Goal: Information Seeking & Learning: Check status

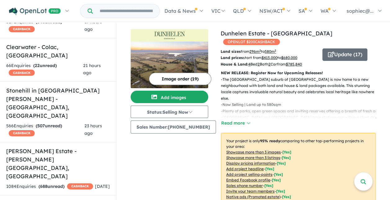
scroll to position [228, 0]
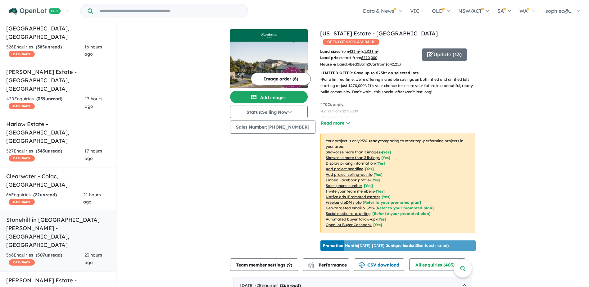
scroll to position [72, 0]
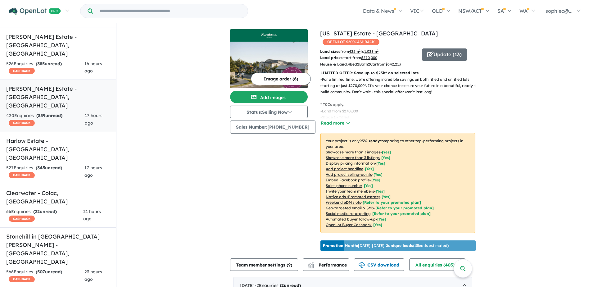
click at [41, 84] on h5 "[PERSON_NAME] Estate - [GEOGRAPHIC_DATA] , [GEOGRAPHIC_DATA]" at bounding box center [58, 96] width 104 height 25
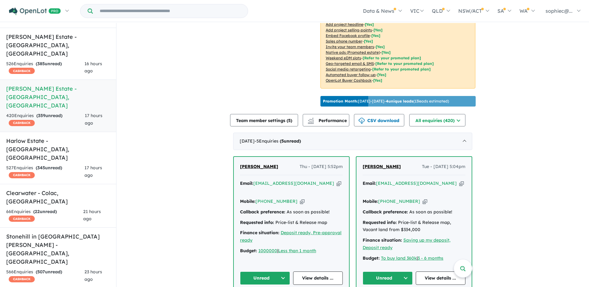
scroll to position [155, 0]
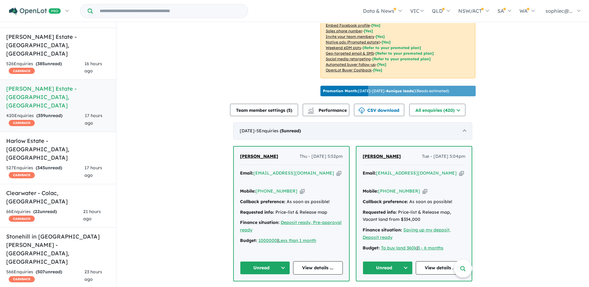
click at [395, 127] on div "[DATE] - 5 Enquir ies ( 5 unread)" at bounding box center [352, 130] width 239 height 17
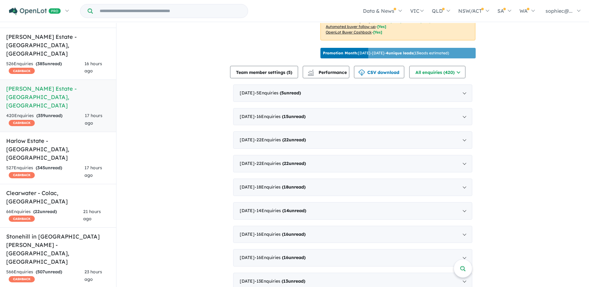
scroll to position [196, 0]
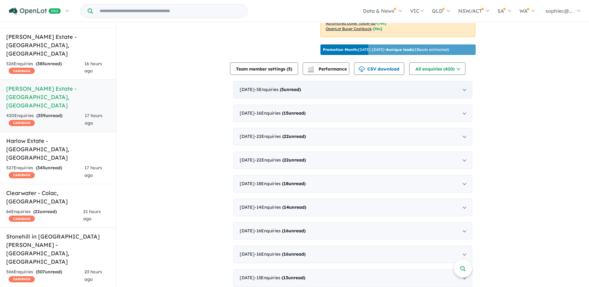
click at [249, 89] on div "[DATE] - 5 Enquir ies ( 5 unread)" at bounding box center [352, 89] width 239 height 17
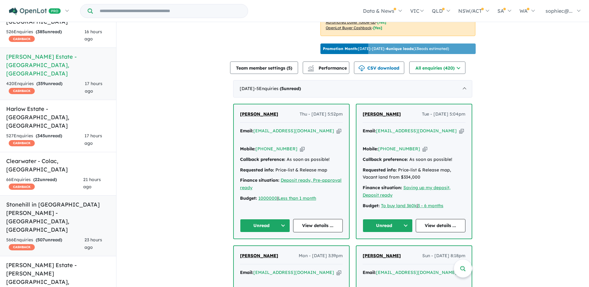
scroll to position [186, 0]
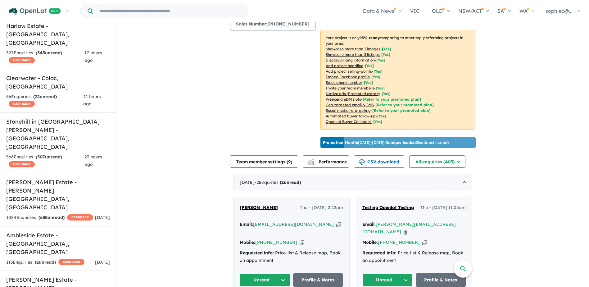
scroll to position [103, 0]
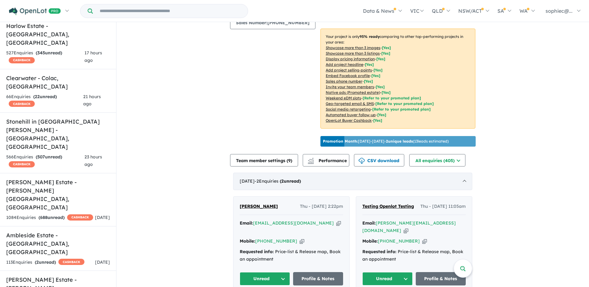
click at [269, 181] on span "- 2 Enquir ies ( 2 unread)" at bounding box center [278, 181] width 46 height 6
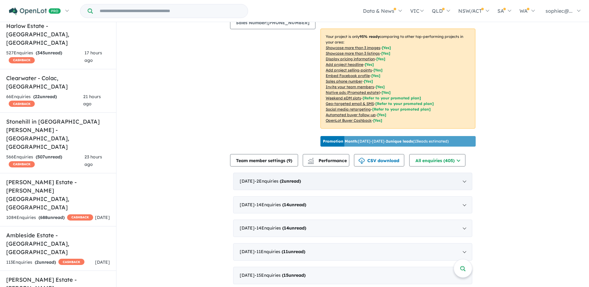
click at [254, 179] on div "[DATE] - 2 Enquir ies ( 2 unread)" at bounding box center [352, 181] width 239 height 17
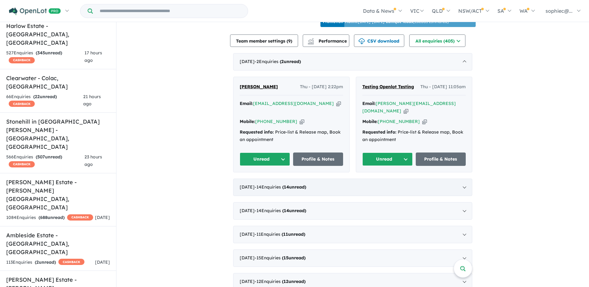
scroll to position [228, 0]
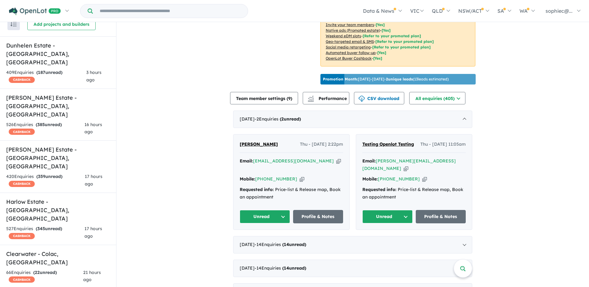
scroll to position [0, 0]
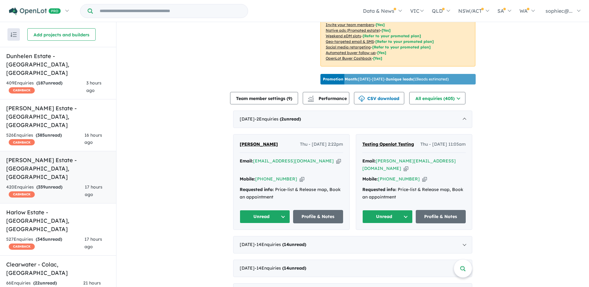
click at [47, 156] on h5 "[PERSON_NAME] Estate - [GEOGRAPHIC_DATA] , [GEOGRAPHIC_DATA]" at bounding box center [58, 168] width 104 height 25
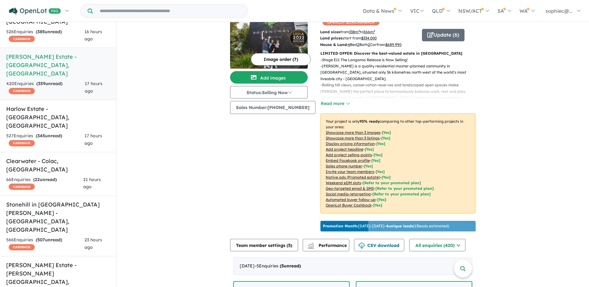
scroll to position [10, 0]
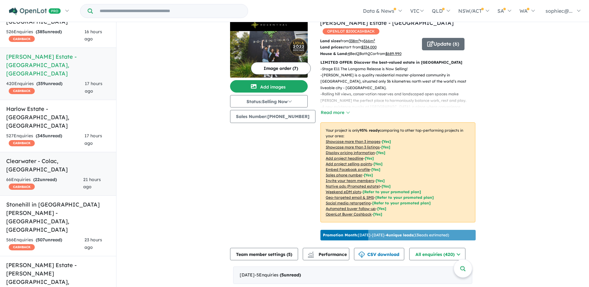
click at [38, 157] on h5 "Clearwater - [GEOGRAPHIC_DATA] , [GEOGRAPHIC_DATA]" at bounding box center [58, 165] width 104 height 17
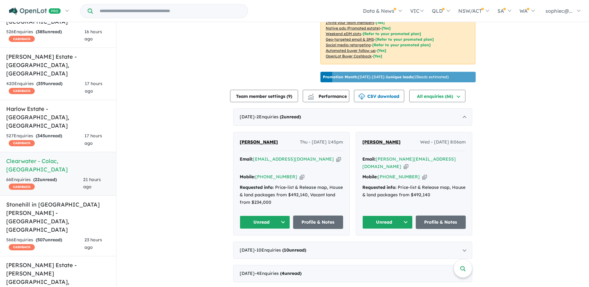
scroll to position [248, 0]
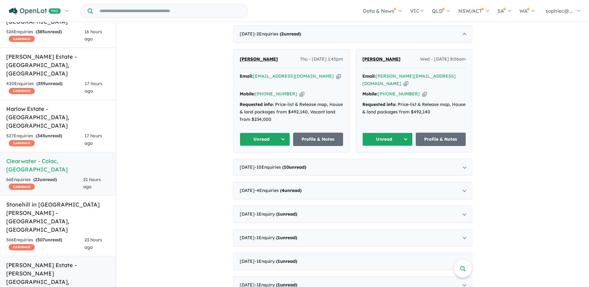
click at [54, 200] on h5 "[PERSON_NAME] Estate - [PERSON_NAME][GEOGRAPHIC_DATA] , [GEOGRAPHIC_DATA]" at bounding box center [58, 278] width 104 height 34
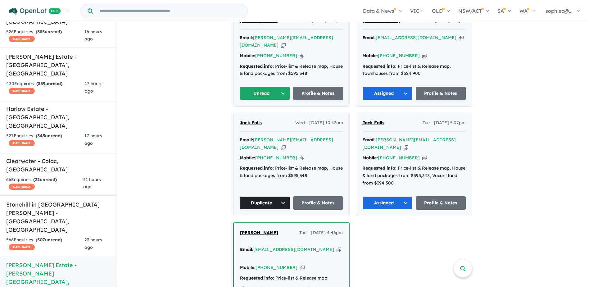
scroll to position [370, 0]
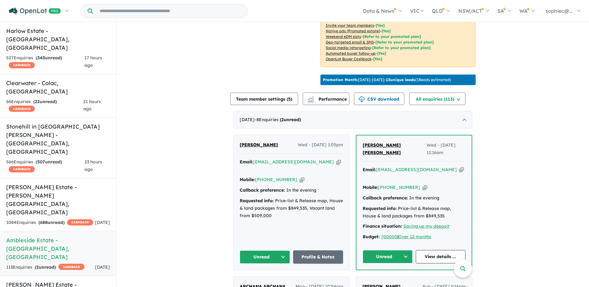
scroll to position [186, 0]
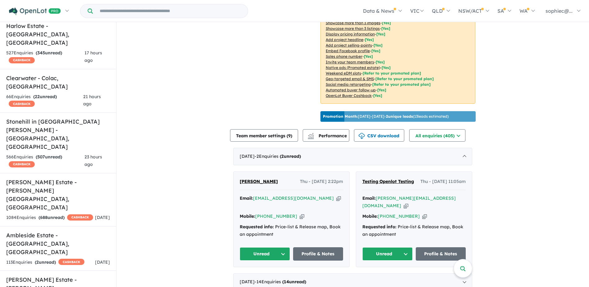
scroll to position [145, 0]
